Goal: Information Seeking & Learning: Check status

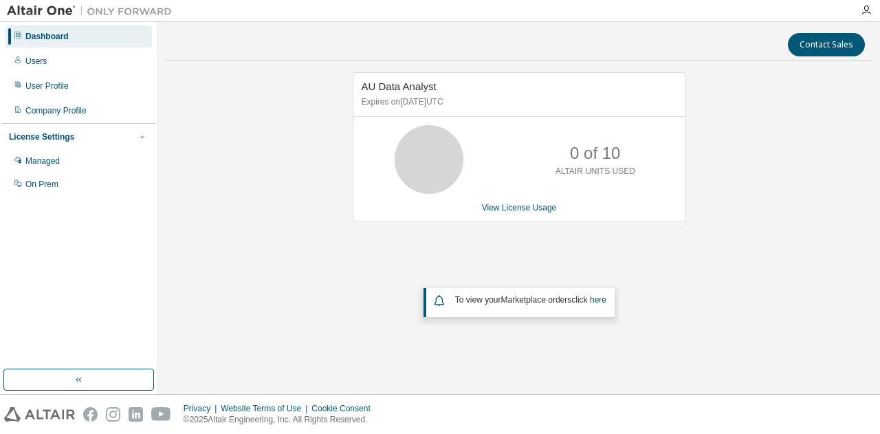
click at [270, 274] on div "AU Data Analyst Expires on [DATE] UTC 0 of 10 ALTAIR UNITS USED View License Us…" at bounding box center [519, 213] width 708 height 282
click at [81, 160] on div "Managed" at bounding box center [79, 161] width 146 height 22
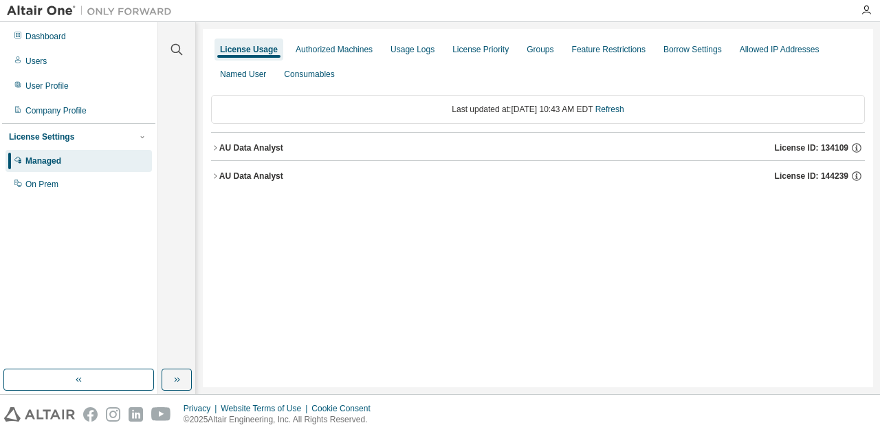
click at [243, 53] on div "License Usage" at bounding box center [249, 49] width 58 height 11
click at [74, 42] on div "Dashboard" at bounding box center [79, 36] width 146 height 22
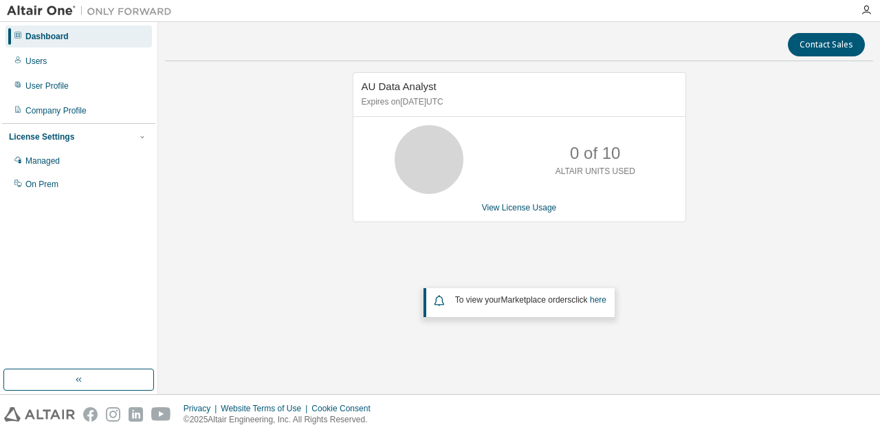
click at [294, 140] on div "AU Data Analyst Expires on [DATE] UTC 0 of 10 ALTAIR UNITS USED View License Us…" at bounding box center [519, 213] width 708 height 282
click at [508, 163] on div "0 of 10 ALTAIR UNITS USED" at bounding box center [520, 159] width 332 height 69
click at [300, 162] on div "AU Data Analyst Expires on [DATE] UTC 0 of 10 ALTAIR UNITS USED View License Us…" at bounding box center [519, 213] width 708 height 282
click at [71, 162] on div "Managed" at bounding box center [79, 161] width 146 height 22
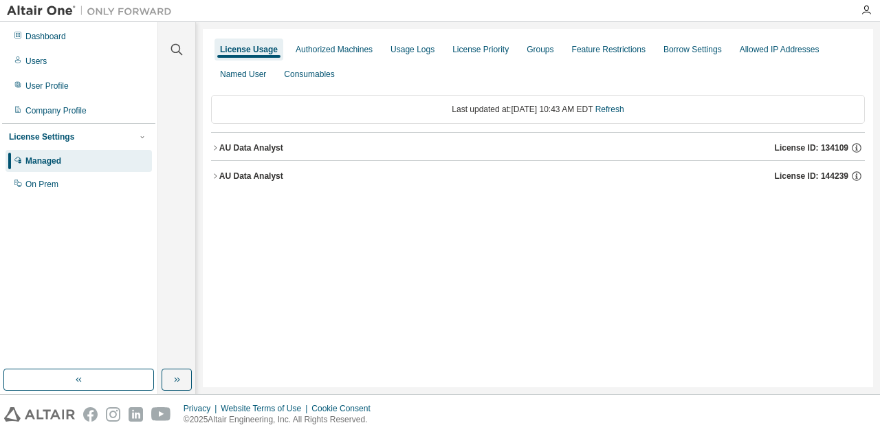
click at [428, 144] on div "AU Data Analyst License ID: 134109" at bounding box center [542, 148] width 646 height 12
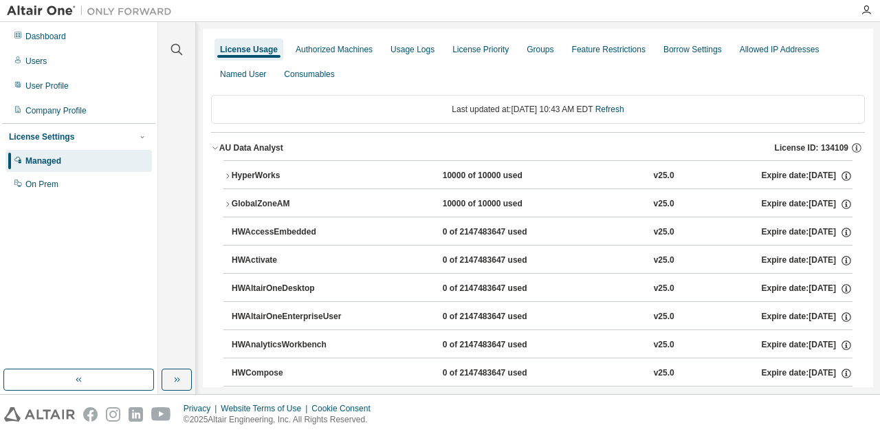
click at [418, 146] on div "AU Data Analyst License ID: 134109" at bounding box center [542, 148] width 646 height 12
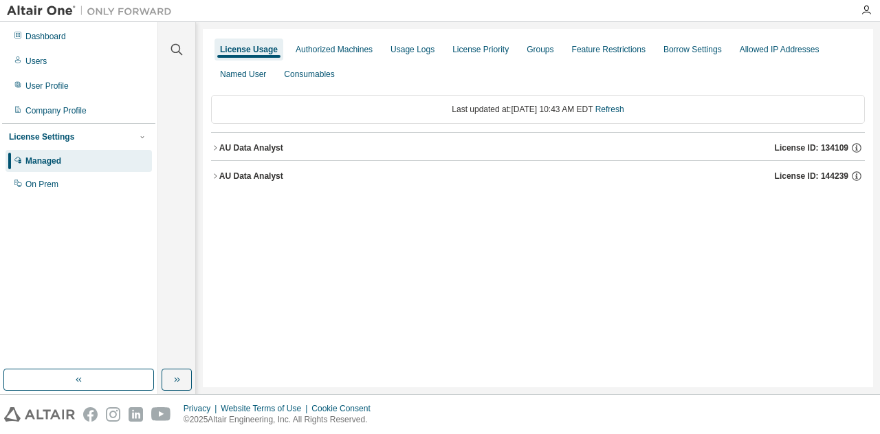
click at [418, 146] on div "AU Data Analyst License ID: 134109" at bounding box center [542, 148] width 646 height 12
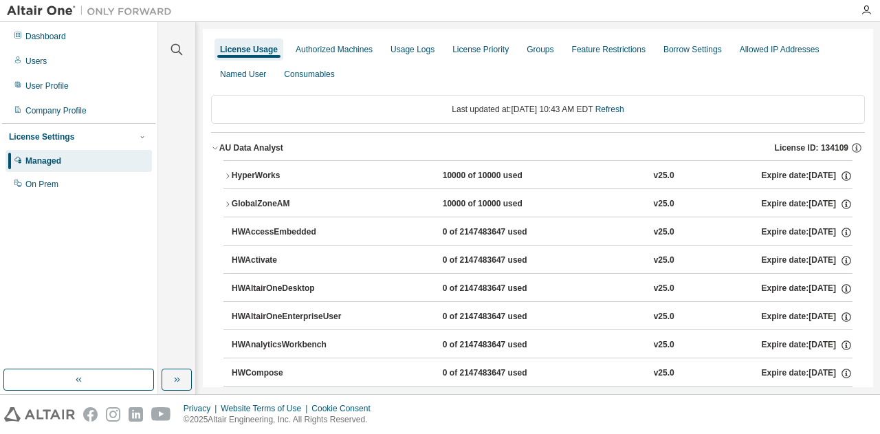
click at [296, 181] on div "HyperWorks" at bounding box center [294, 176] width 124 height 12
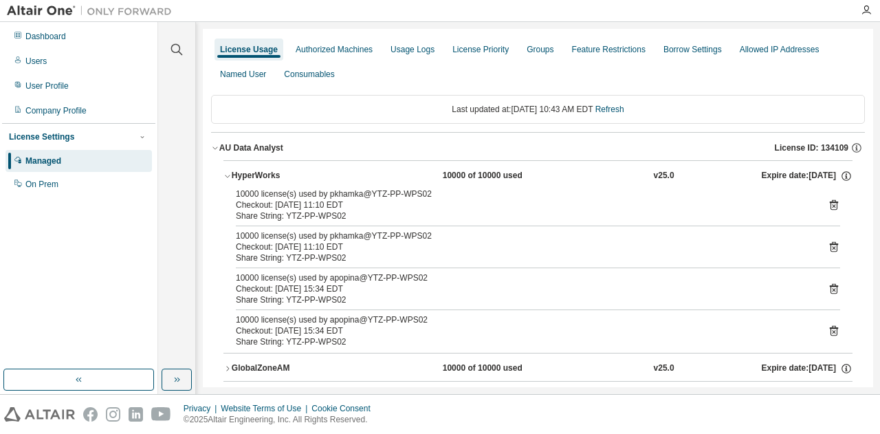
click at [314, 175] on div "HyperWorks" at bounding box center [294, 176] width 124 height 12
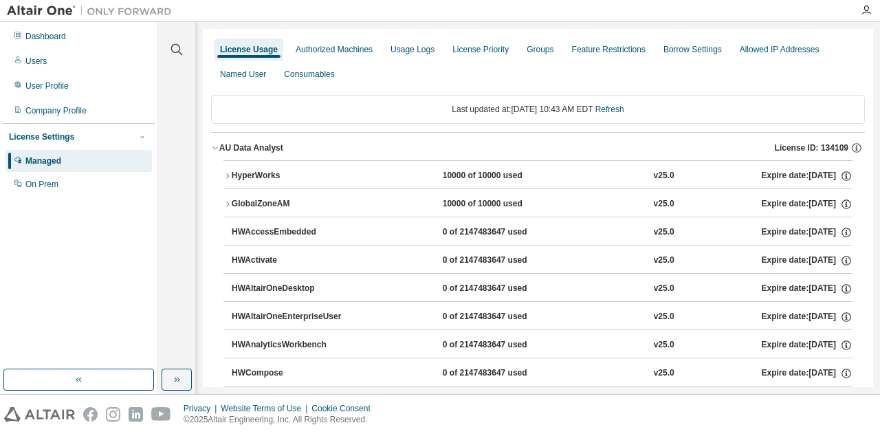
click at [311, 195] on button "GlobalZoneAM 10000 of 10000 used v25.0 Expire date: [DATE]" at bounding box center [538, 204] width 629 height 30
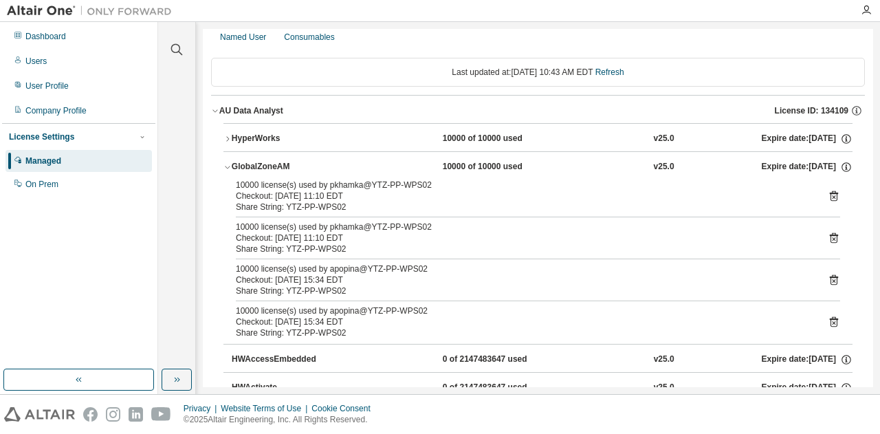
scroll to position [38, 0]
click at [337, 171] on button "GlobalZoneAM 10000 of 10000 used v25.0 Expire date: [DATE]" at bounding box center [538, 166] width 629 height 30
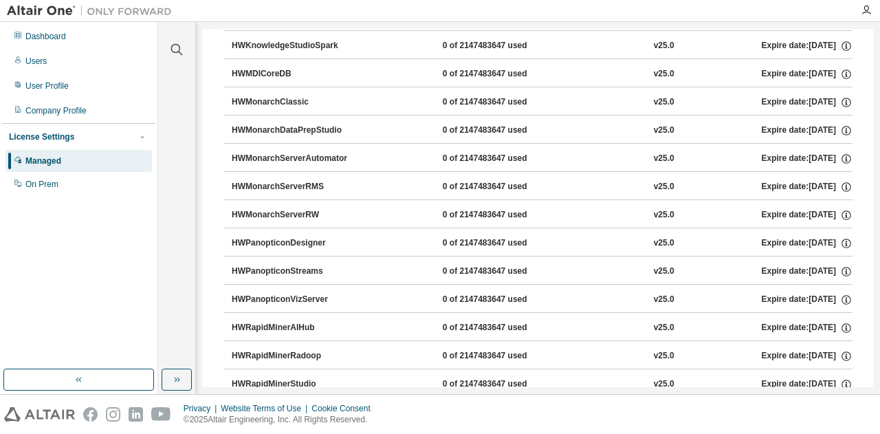
scroll to position [1055, 0]
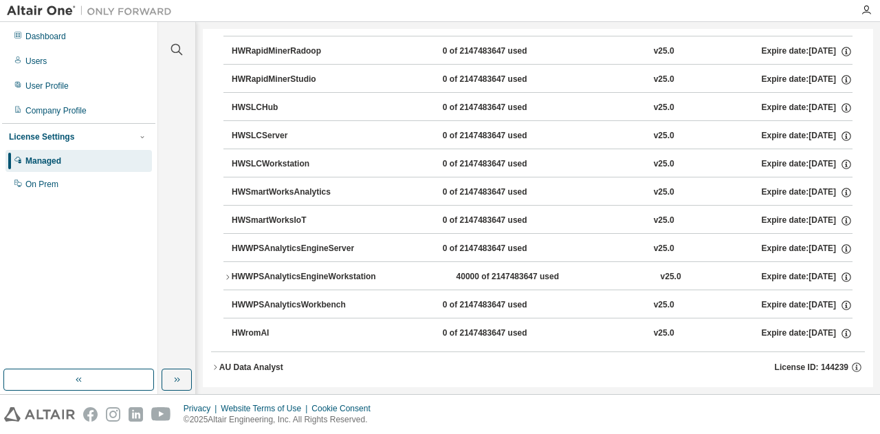
click at [264, 362] on div "AU Data Analyst" at bounding box center [251, 367] width 64 height 11
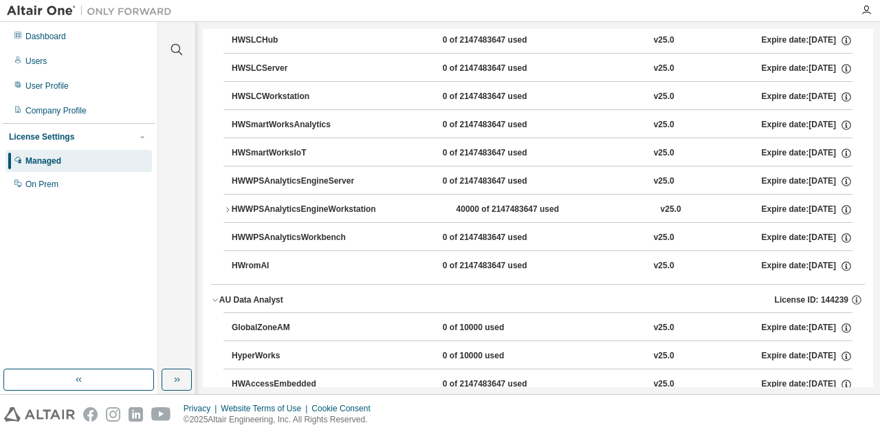
scroll to position [1139, 0]
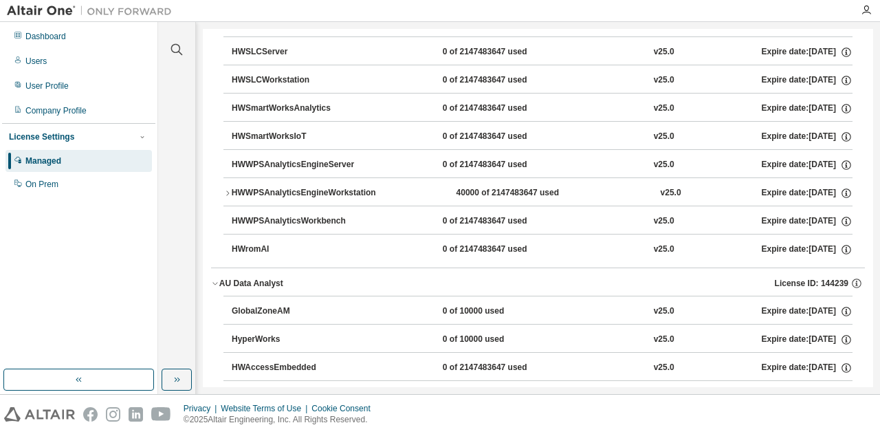
click at [326, 277] on div "AU Data Analyst License ID: 144239" at bounding box center [542, 283] width 646 height 12
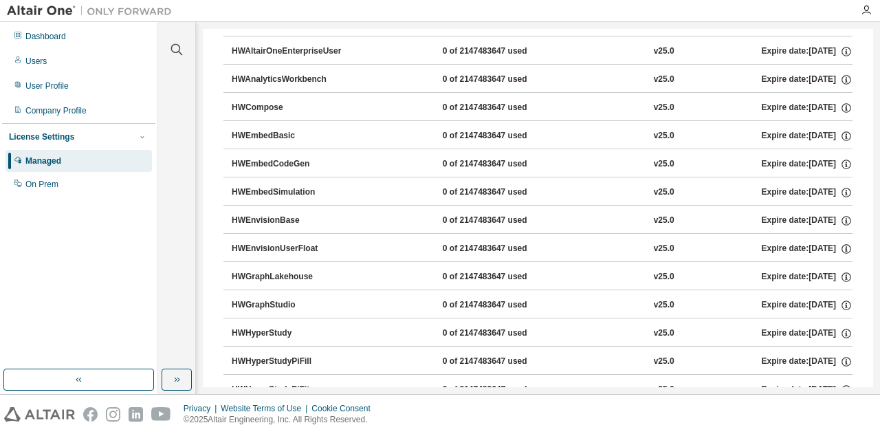
scroll to position [0, 0]
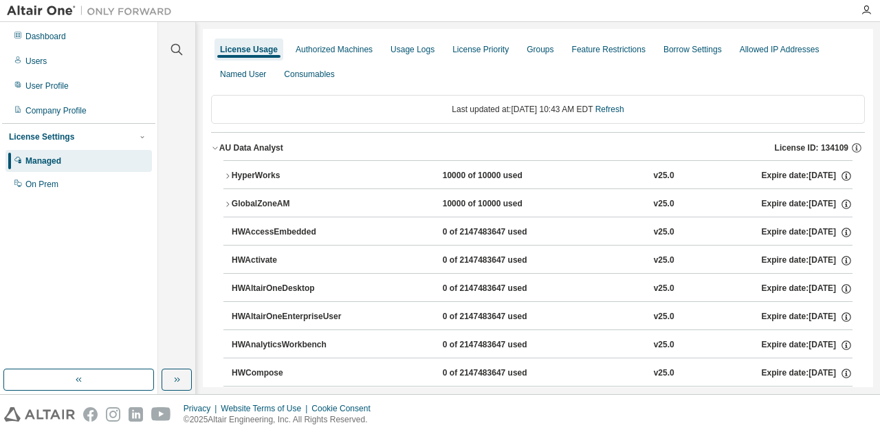
click at [342, 144] on div "AU Data Analyst License ID: 134109" at bounding box center [542, 148] width 646 height 12
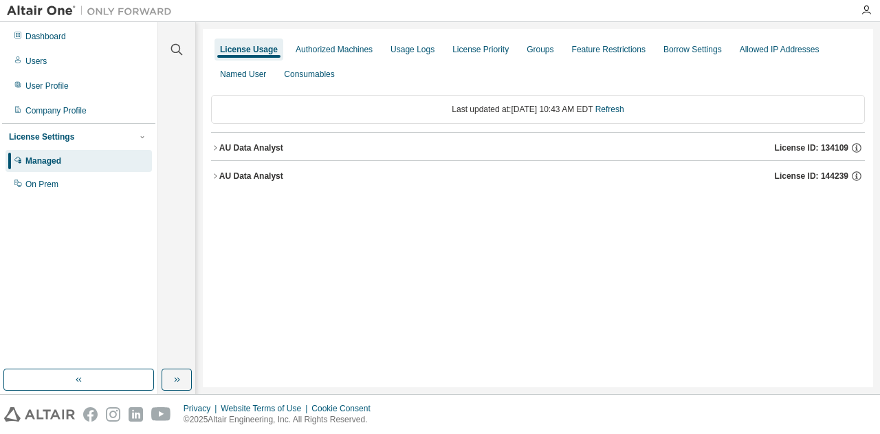
click at [402, 142] on div "AU Data Analyst License ID: 134109" at bounding box center [542, 148] width 646 height 12
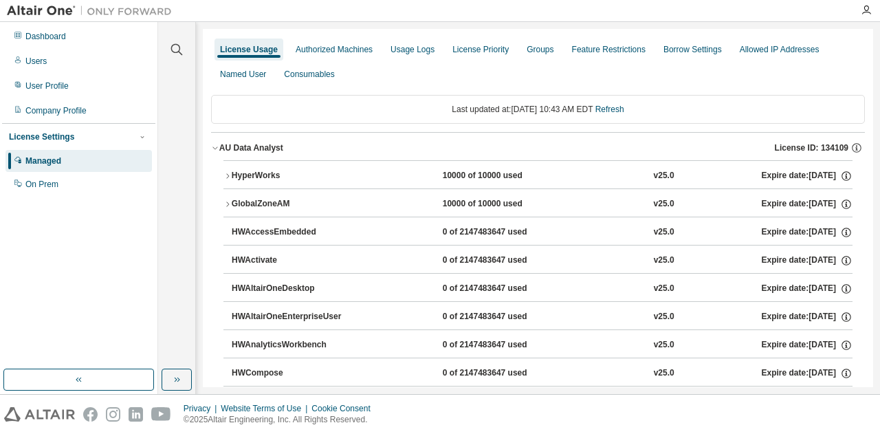
click at [374, 196] on button "GlobalZoneAM 10000 of 10000 used v25.0 Expire date: [DATE]" at bounding box center [538, 204] width 629 height 30
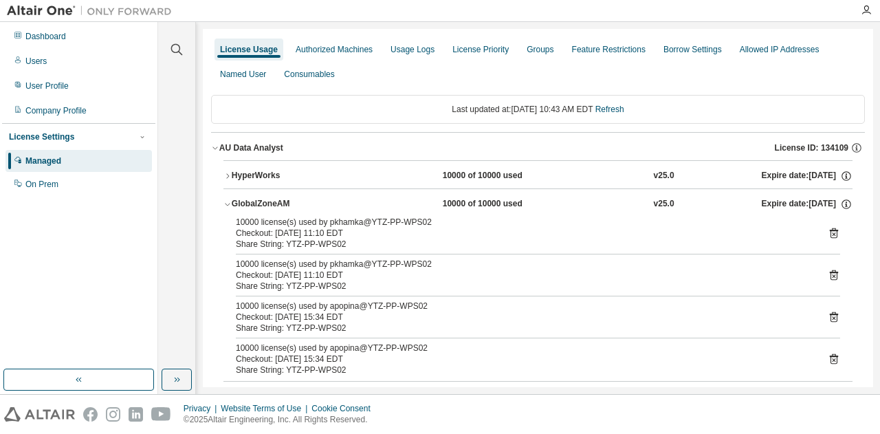
click at [374, 196] on button "GlobalZoneAM 10000 of 10000 used v25.0 Expire date: [DATE]" at bounding box center [538, 204] width 629 height 30
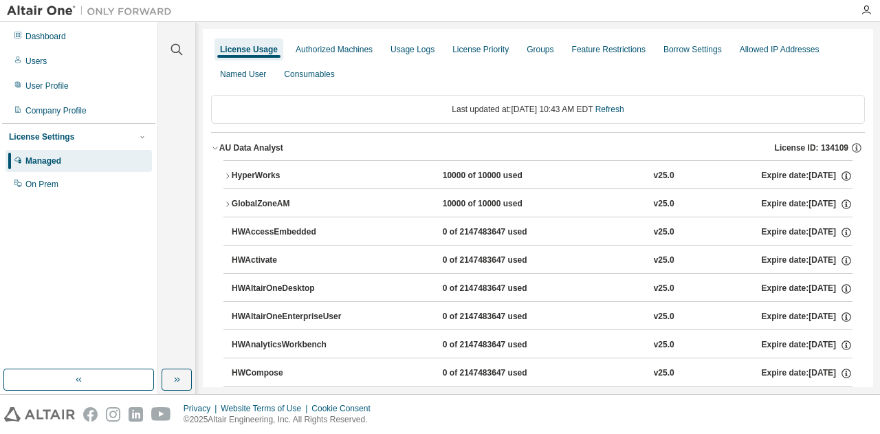
click at [360, 149] on div "AU Data Analyst License ID: 134109" at bounding box center [542, 148] width 646 height 12
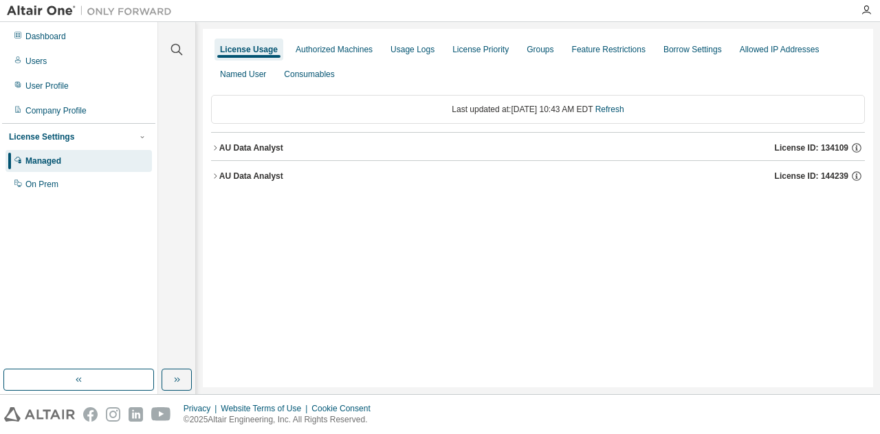
click at [349, 174] on div "AU Data Analyst License ID: 144239" at bounding box center [542, 176] width 646 height 12
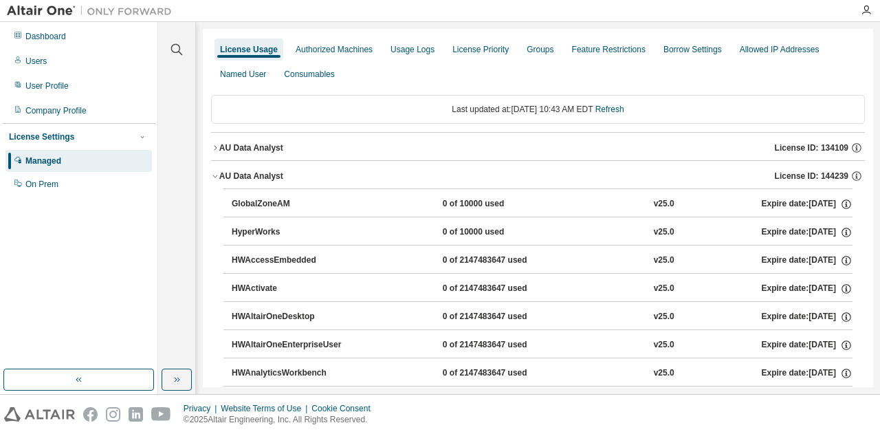
click at [349, 174] on div "AU Data Analyst License ID: 144239" at bounding box center [542, 176] width 646 height 12
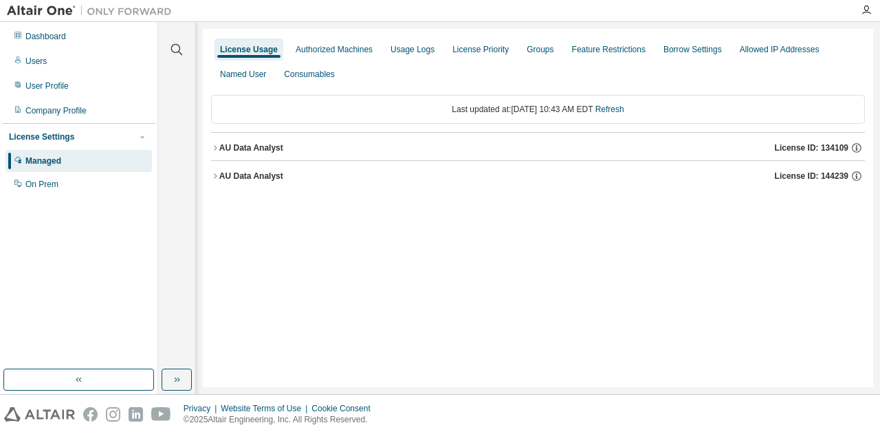
click at [213, 145] on icon "button" at bounding box center [215, 148] width 8 height 8
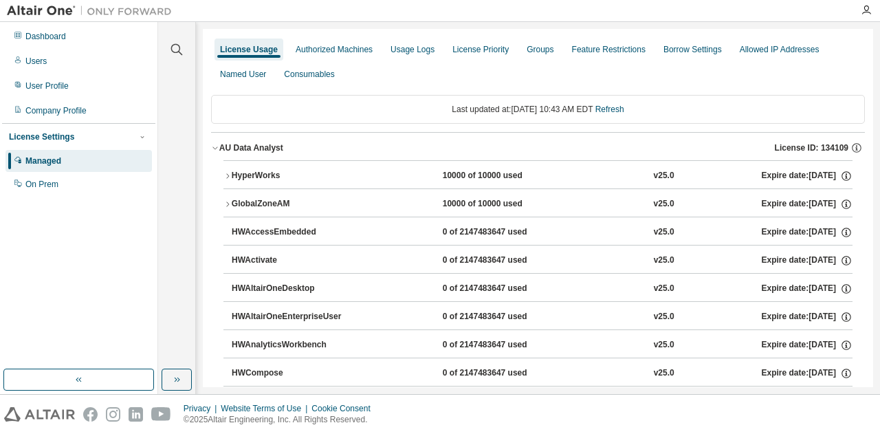
click at [213, 145] on icon "button" at bounding box center [215, 148] width 8 height 8
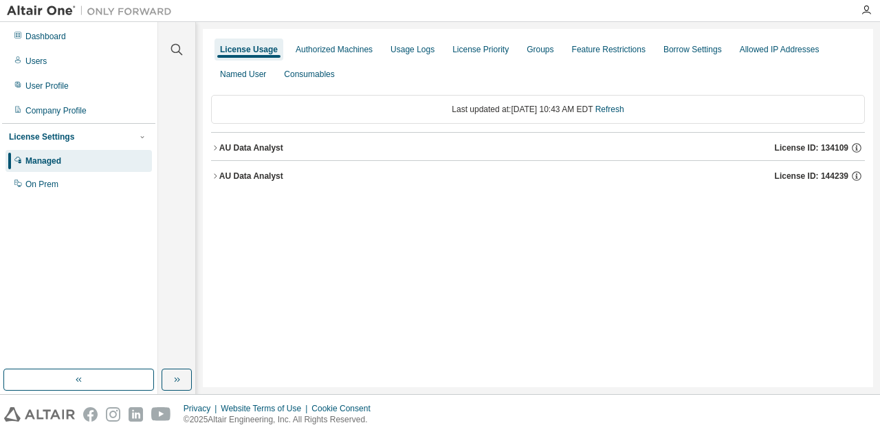
click at [249, 142] on div "AU Data Analyst License ID: 134109" at bounding box center [542, 148] width 646 height 12
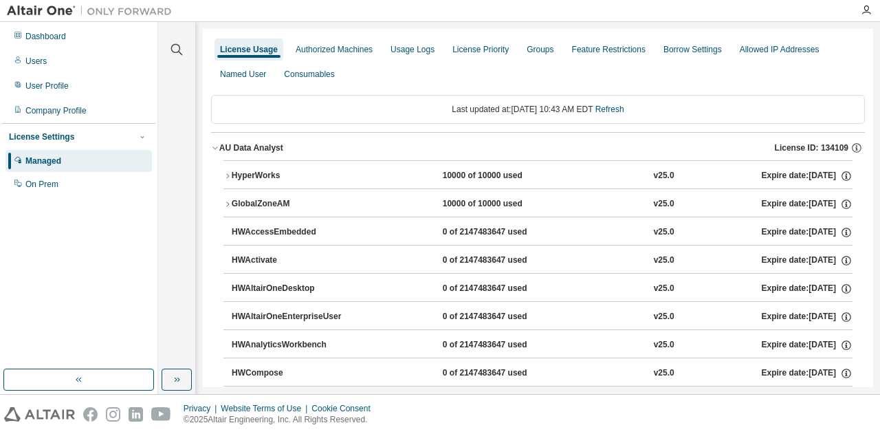
click at [355, 202] on div "GlobalZoneAM" at bounding box center [294, 204] width 124 height 12
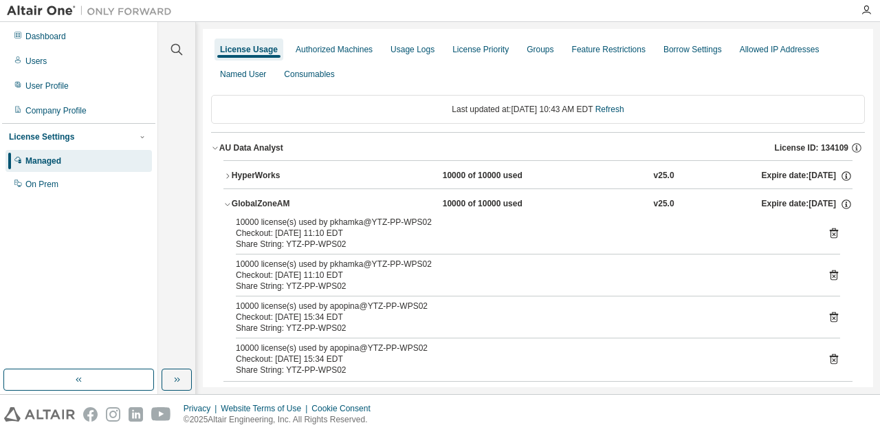
drag, startPoint x: 524, startPoint y: 206, endPoint x: 413, endPoint y: 140, distance: 129.5
